Goal: Task Accomplishment & Management: Manage account settings

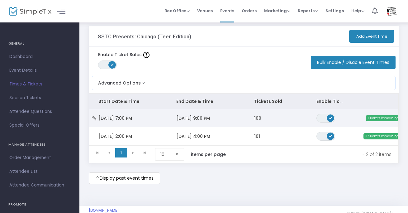
click at [238, 120] on td "[DATE] 9:00 PM" at bounding box center [206, 118] width 78 height 18
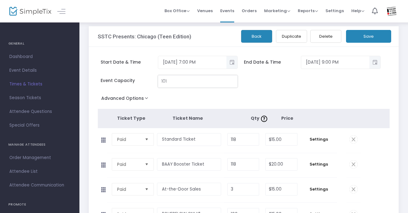
click at [199, 77] on input "101" at bounding box center [197, 81] width 79 height 12
click at [243, 139] on input "118" at bounding box center [243, 139] width 31 height 12
type input "0"
click at [240, 162] on input "118" at bounding box center [243, 164] width 31 height 12
type input "0"
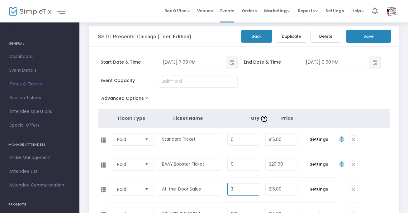
click at [239, 187] on input "3" at bounding box center [243, 189] width 31 height 12
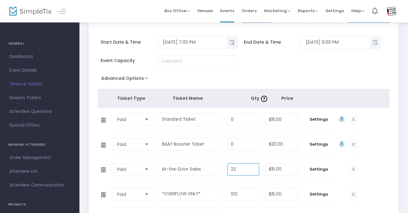
scroll to position [2, 0]
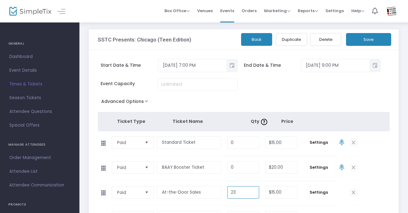
type input "23"
click at [368, 41] on button "Save" at bounding box center [368, 39] width 45 height 13
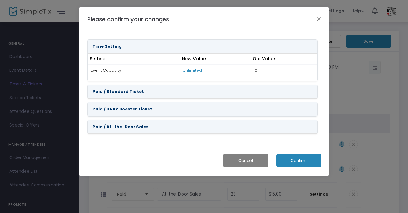
scroll to position [0, 0]
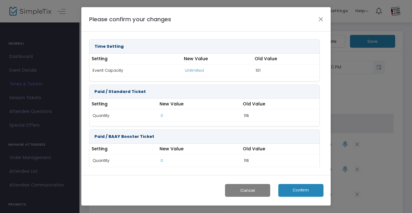
click at [287, 193] on button "Confirm" at bounding box center [300, 190] width 45 height 13
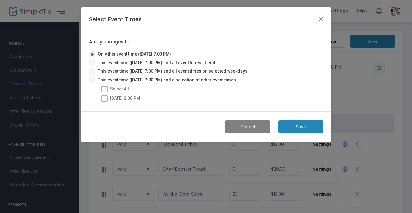
click at [288, 126] on button "Save" at bounding box center [300, 126] width 45 height 13
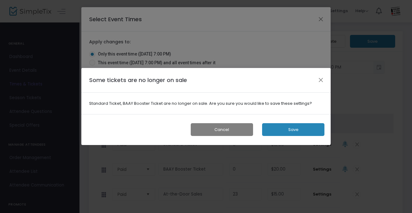
click at [288, 126] on button "Save" at bounding box center [293, 129] width 62 height 13
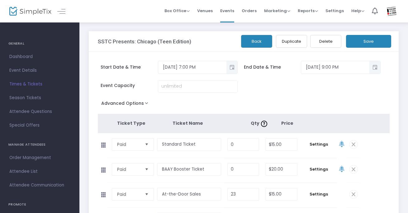
click at [360, 43] on button "Save" at bounding box center [368, 41] width 45 height 13
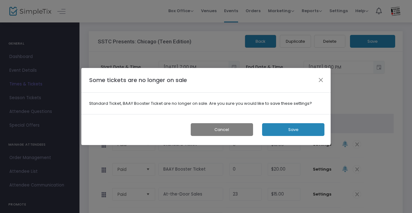
click at [289, 131] on button "Save" at bounding box center [293, 129] width 62 height 13
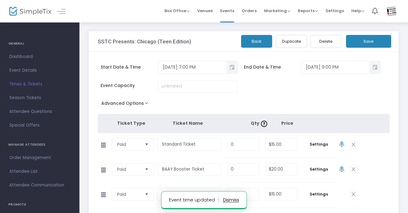
click at [263, 43] on button "Back" at bounding box center [256, 41] width 31 height 13
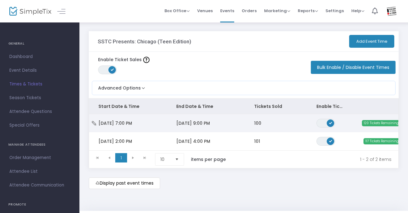
click at [264, 126] on td "100" at bounding box center [276, 123] width 62 height 18
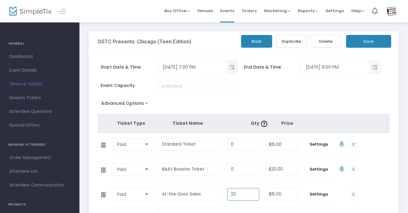
click at [244, 194] on input "23" at bounding box center [243, 194] width 31 height 12
click at [250, 42] on button "Back" at bounding box center [256, 41] width 31 height 13
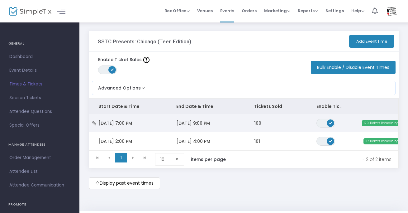
click at [268, 121] on td "100" at bounding box center [276, 123] width 62 height 18
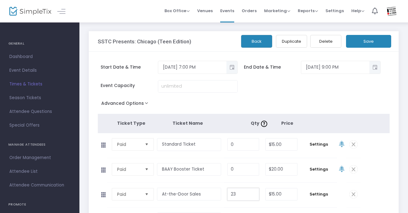
click at [233, 192] on input "23" at bounding box center [243, 194] width 31 height 12
type input "21"
click at [377, 37] on button "Save" at bounding box center [368, 41] width 45 height 13
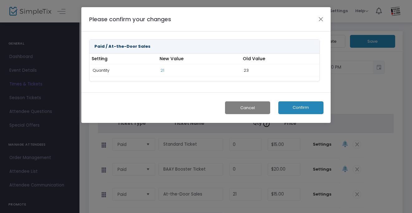
click at [294, 108] on button "Confirm" at bounding box center [300, 107] width 45 height 13
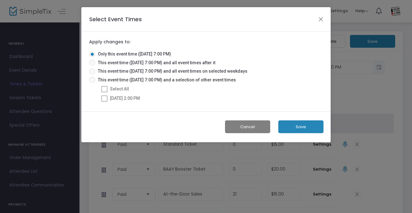
click at [301, 126] on button "Save" at bounding box center [300, 126] width 45 height 13
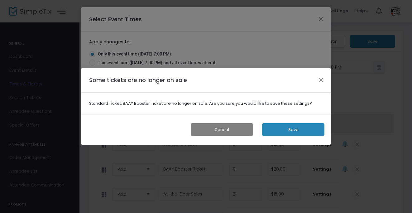
click at [295, 130] on button "Save" at bounding box center [293, 129] width 62 height 13
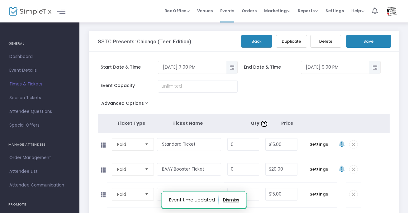
click at [259, 42] on button "Back" at bounding box center [256, 41] width 31 height 13
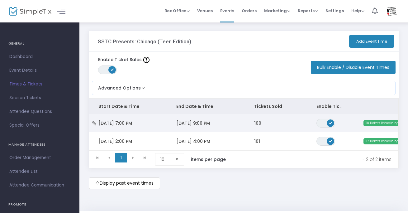
click at [249, 115] on td "100" at bounding box center [276, 123] width 62 height 18
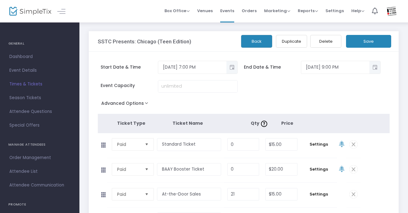
click at [254, 39] on button "Back" at bounding box center [256, 41] width 31 height 13
